Goal: Find specific page/section: Find specific page/section

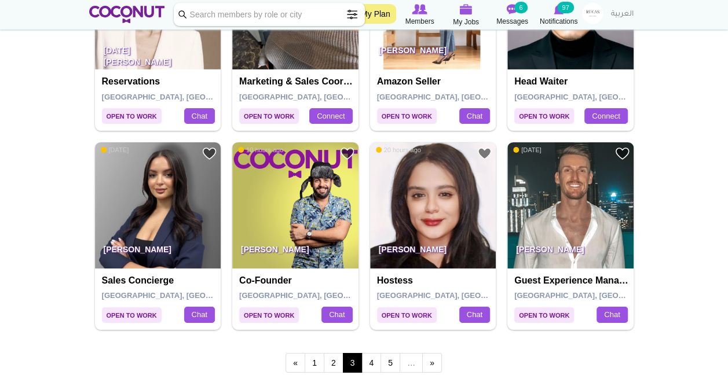
scroll to position [1943, 0]
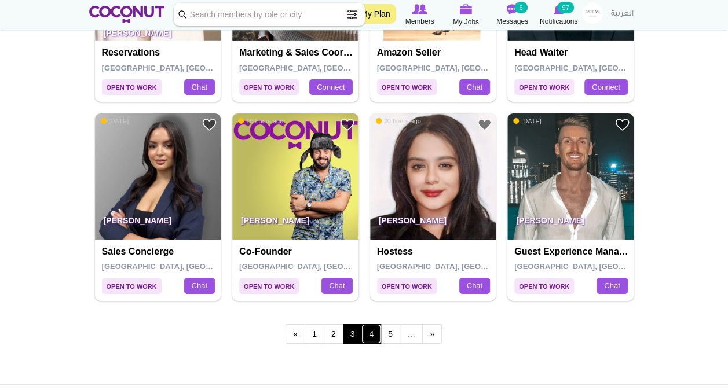
click at [370, 336] on link "4" at bounding box center [371, 334] width 20 height 20
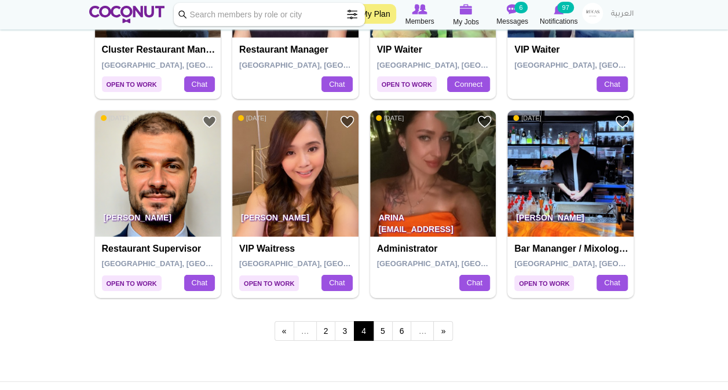
scroll to position [1947, 0]
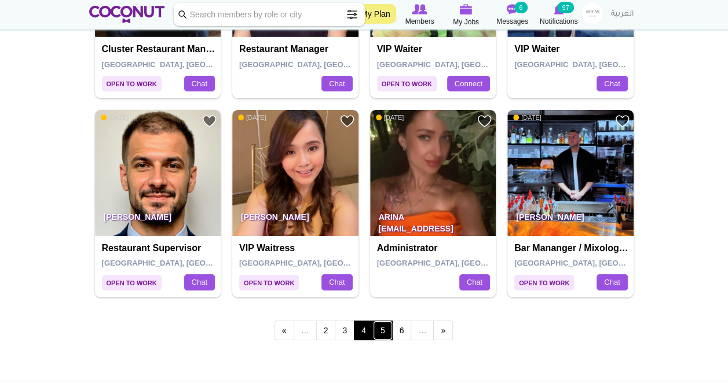
click at [383, 322] on link "5" at bounding box center [383, 331] width 20 height 20
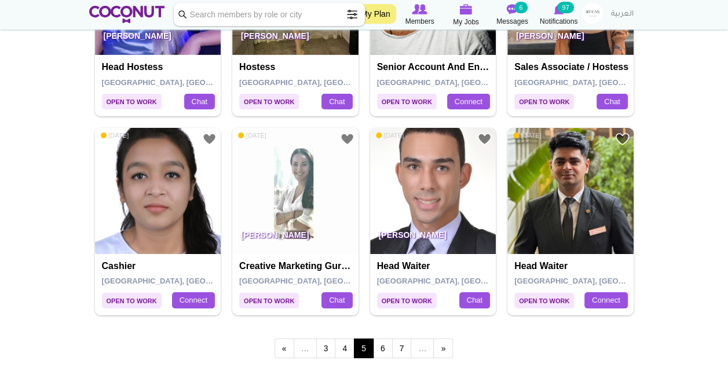
scroll to position [1930, 0]
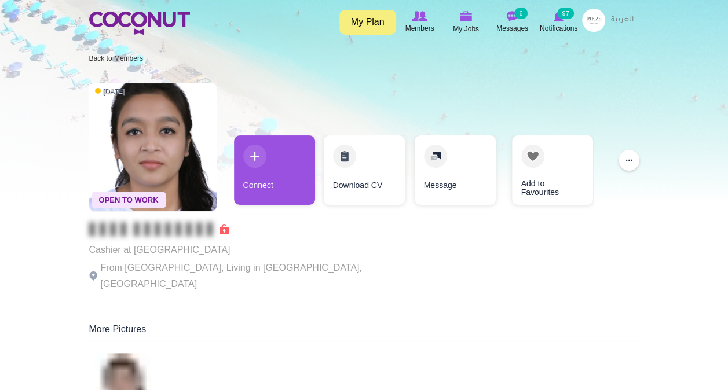
click at [358, 183] on link "Download CV" at bounding box center [364, 169] width 81 height 69
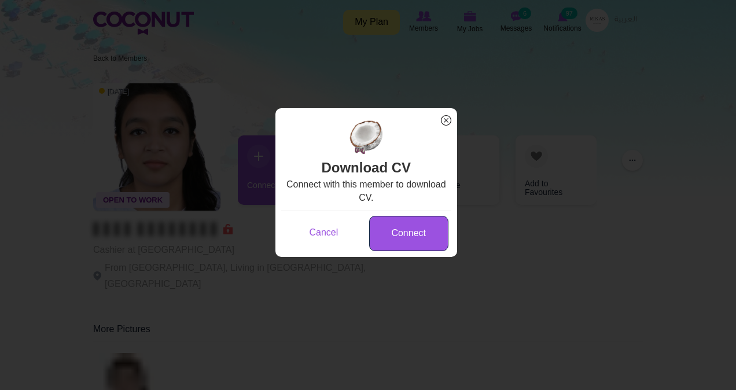
click at [397, 234] on link "Connect" at bounding box center [408, 233] width 79 height 35
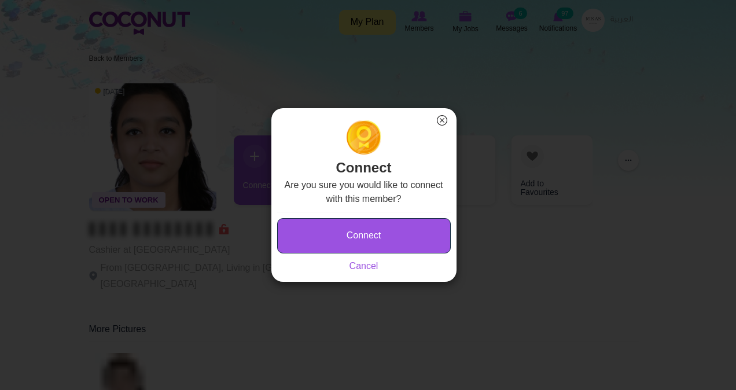
click at [397, 234] on button "Connect" at bounding box center [364, 235] width 174 height 35
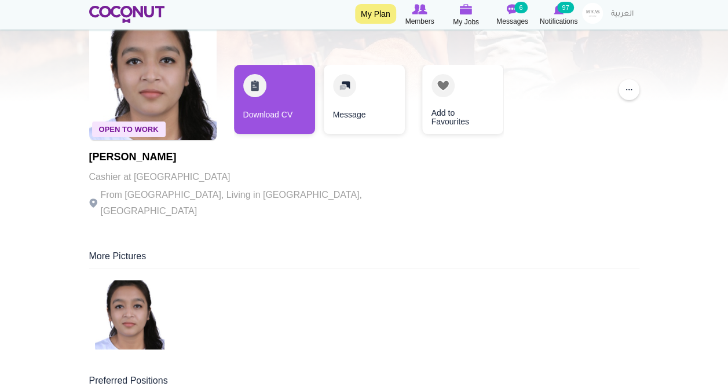
scroll to position [100, 0]
click at [263, 87] on link "Download CV" at bounding box center [274, 99] width 81 height 69
